Goal: Task Accomplishment & Management: Manage account settings

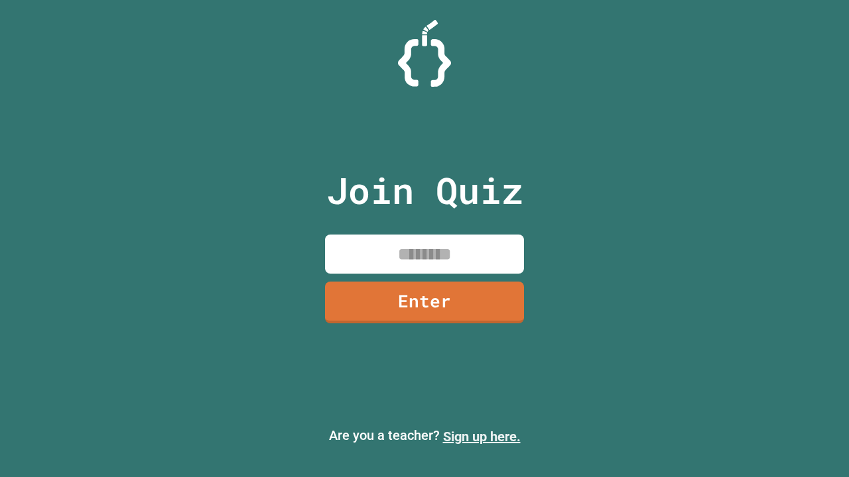
click at [481, 437] on link "Sign up here." at bounding box center [482, 437] width 78 height 16
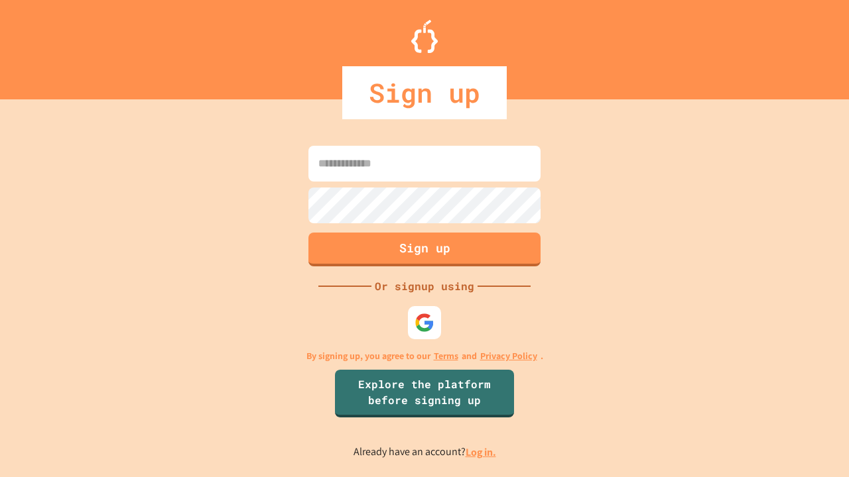
click at [481, 452] on link "Log in." at bounding box center [480, 453] width 30 height 14
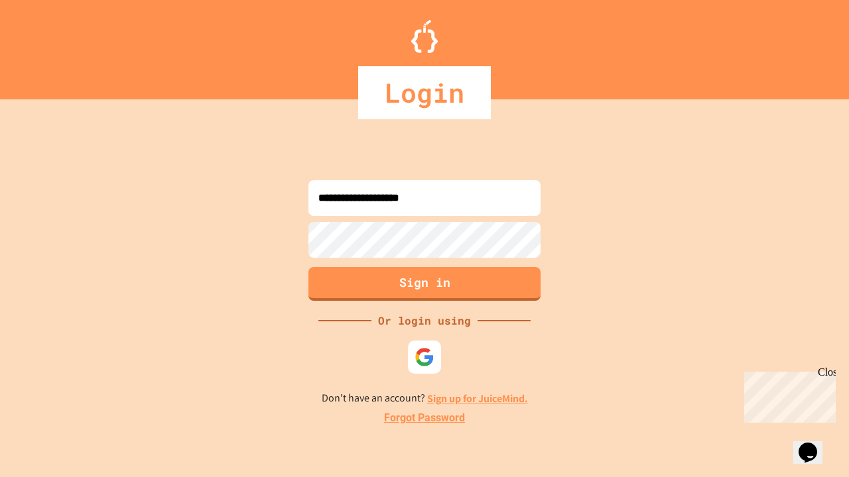
type input "**********"
